Goal: Task Accomplishment & Management: Complete application form

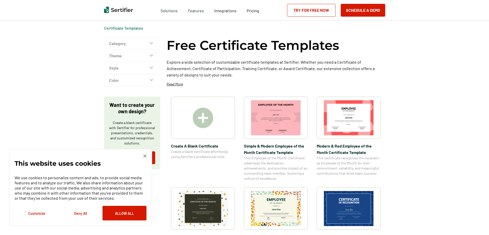
scroll to position [26, 0]
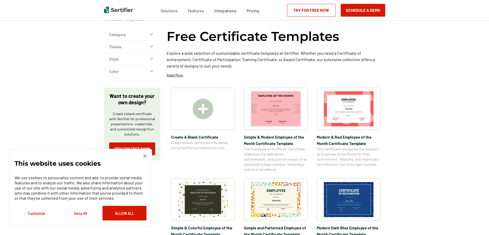
click at [283, 199] on img at bounding box center [276, 199] width 50 height 35
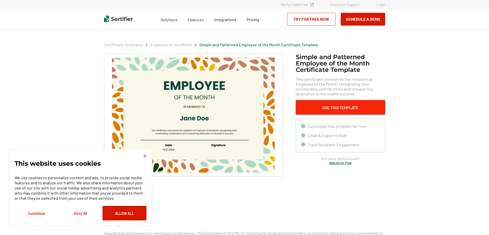
click at [328, 110] on button "Use This Template" at bounding box center [339, 107] width 89 height 15
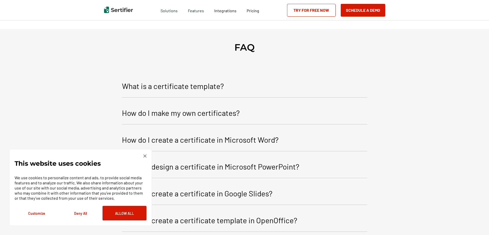
scroll to position [332, 0]
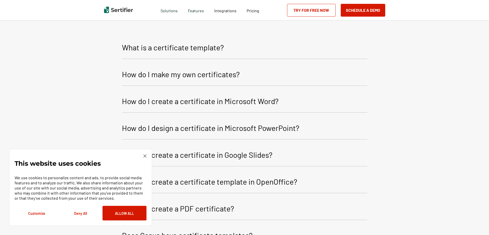
click at [144, 156] on img at bounding box center [144, 155] width 3 height 3
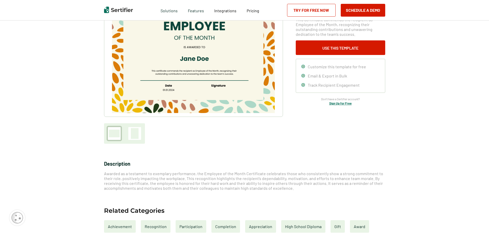
scroll to position [0, 0]
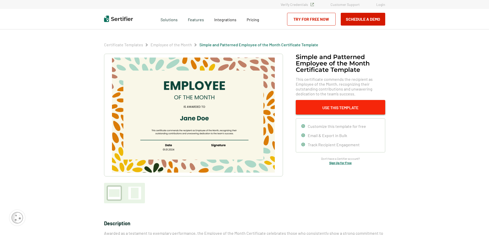
click at [353, 107] on button "Use This Template" at bounding box center [339, 107] width 89 height 15
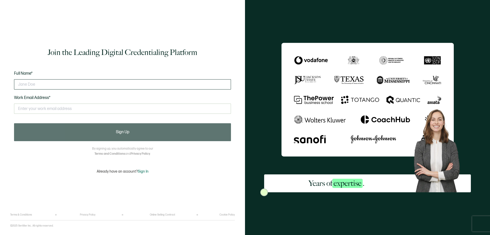
click at [84, 85] on input "text" at bounding box center [122, 84] width 217 height 10
type input "[PERSON_NAME]"
click at [74, 110] on input "text" at bounding box center [122, 108] width 217 height 10
type input "[EMAIL_ADDRESS][DOMAIN_NAME]"
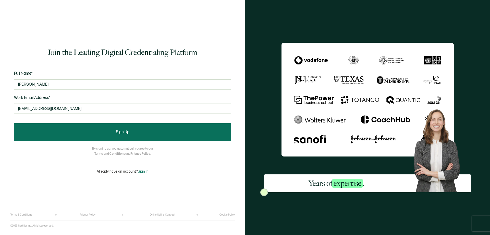
click at [121, 137] on button "Sign Up" at bounding box center [122, 132] width 217 height 18
